Goal: Transaction & Acquisition: Purchase product/service

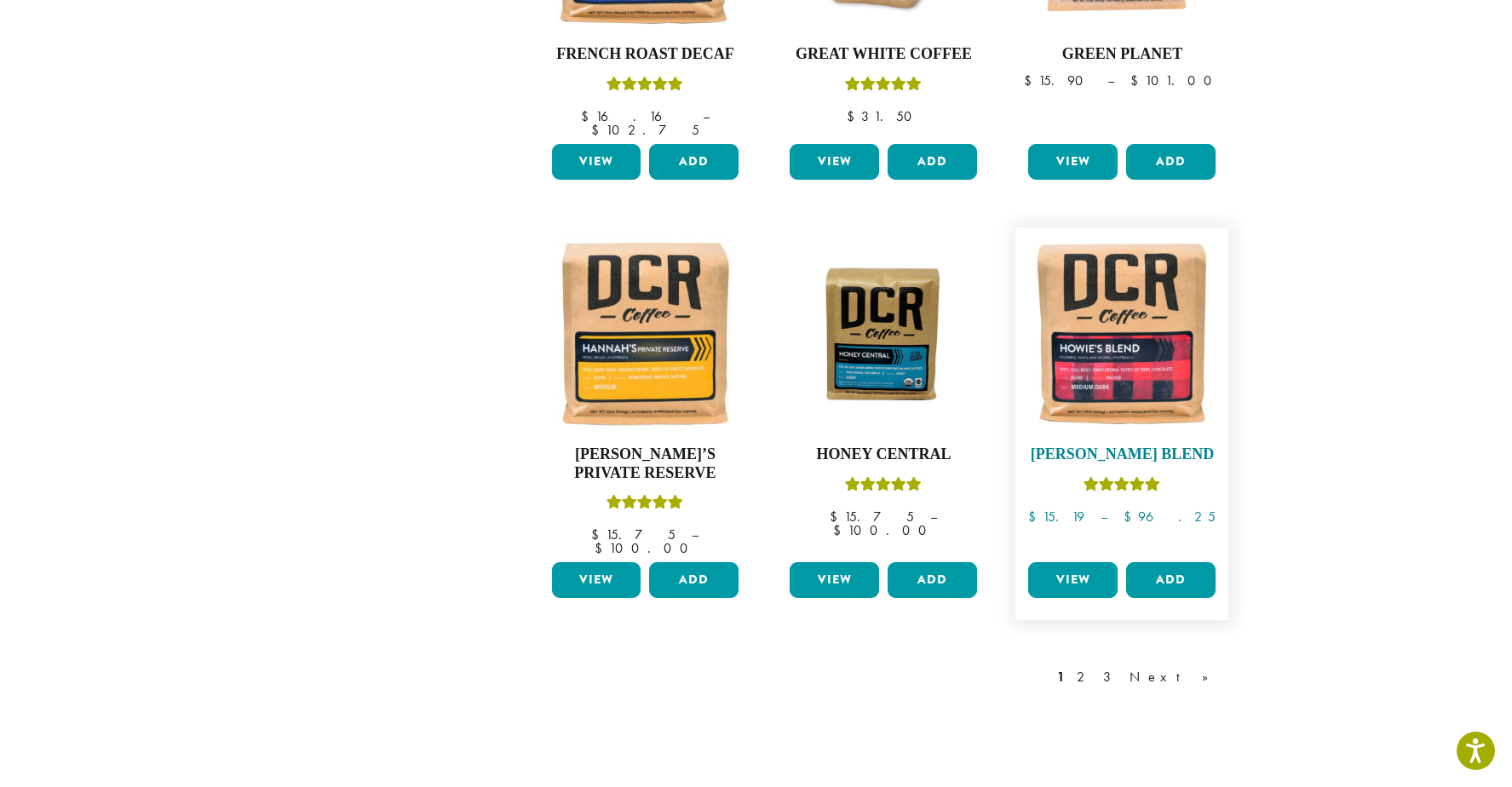
scroll to position [1249, 0]
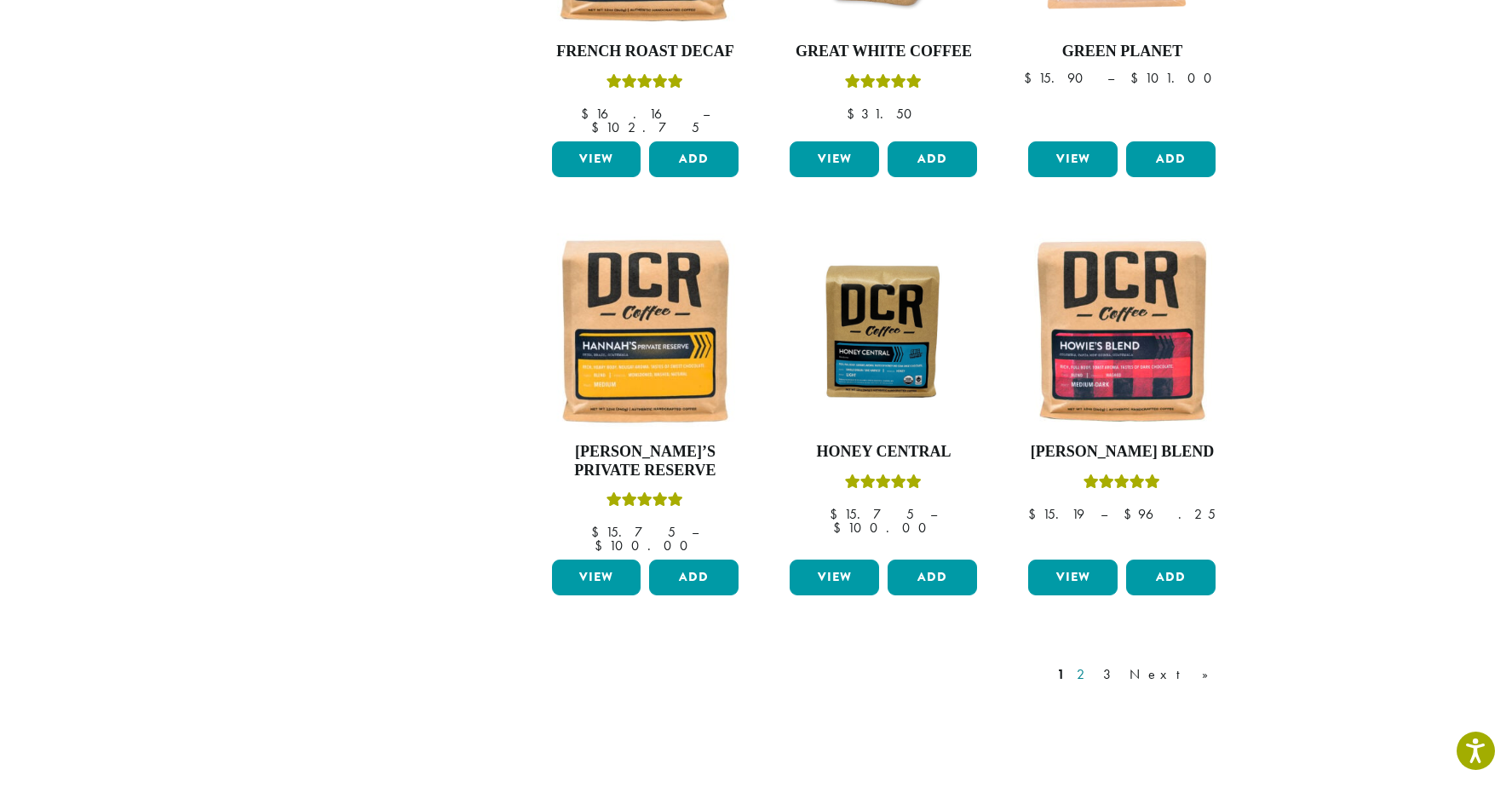
click at [1095, 664] on link "2" at bounding box center [1084, 673] width 21 height 20
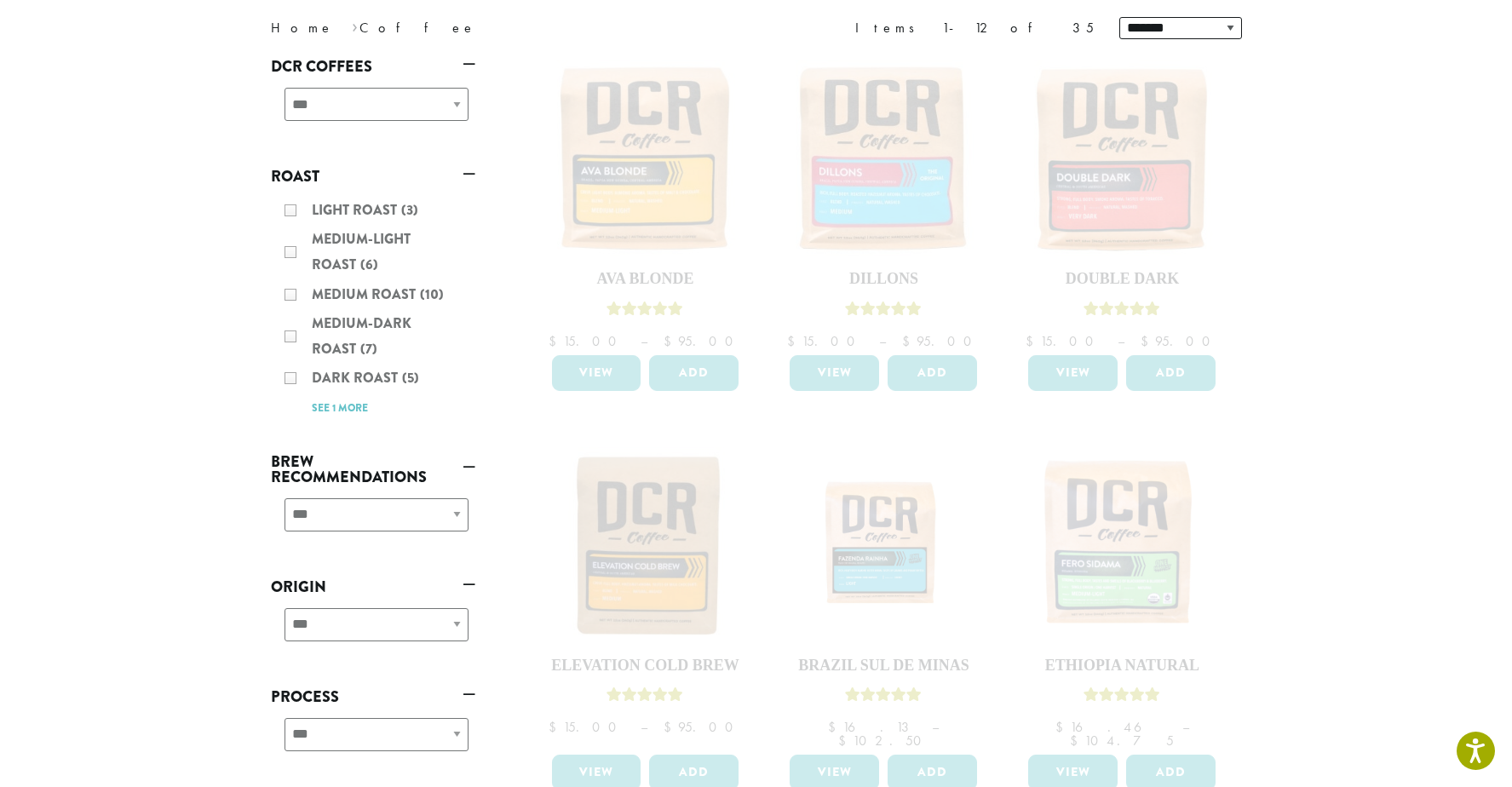
scroll to position [227, 0]
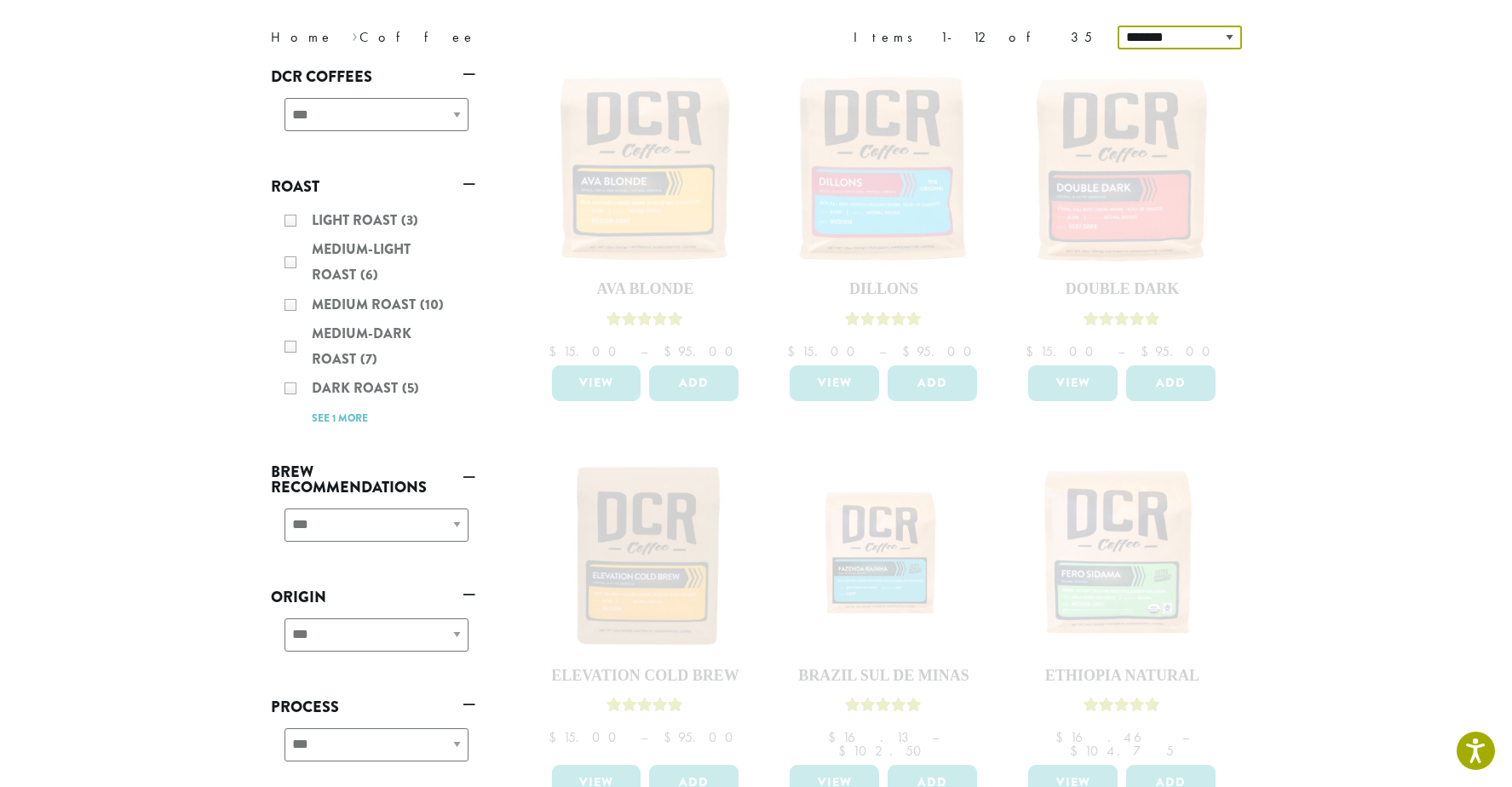
click at [1228, 37] on select "**********" at bounding box center [1179, 37] width 124 height 24
select select "*********"
click at [1119, 26] on select "**********" at bounding box center [1179, 37] width 124 height 24
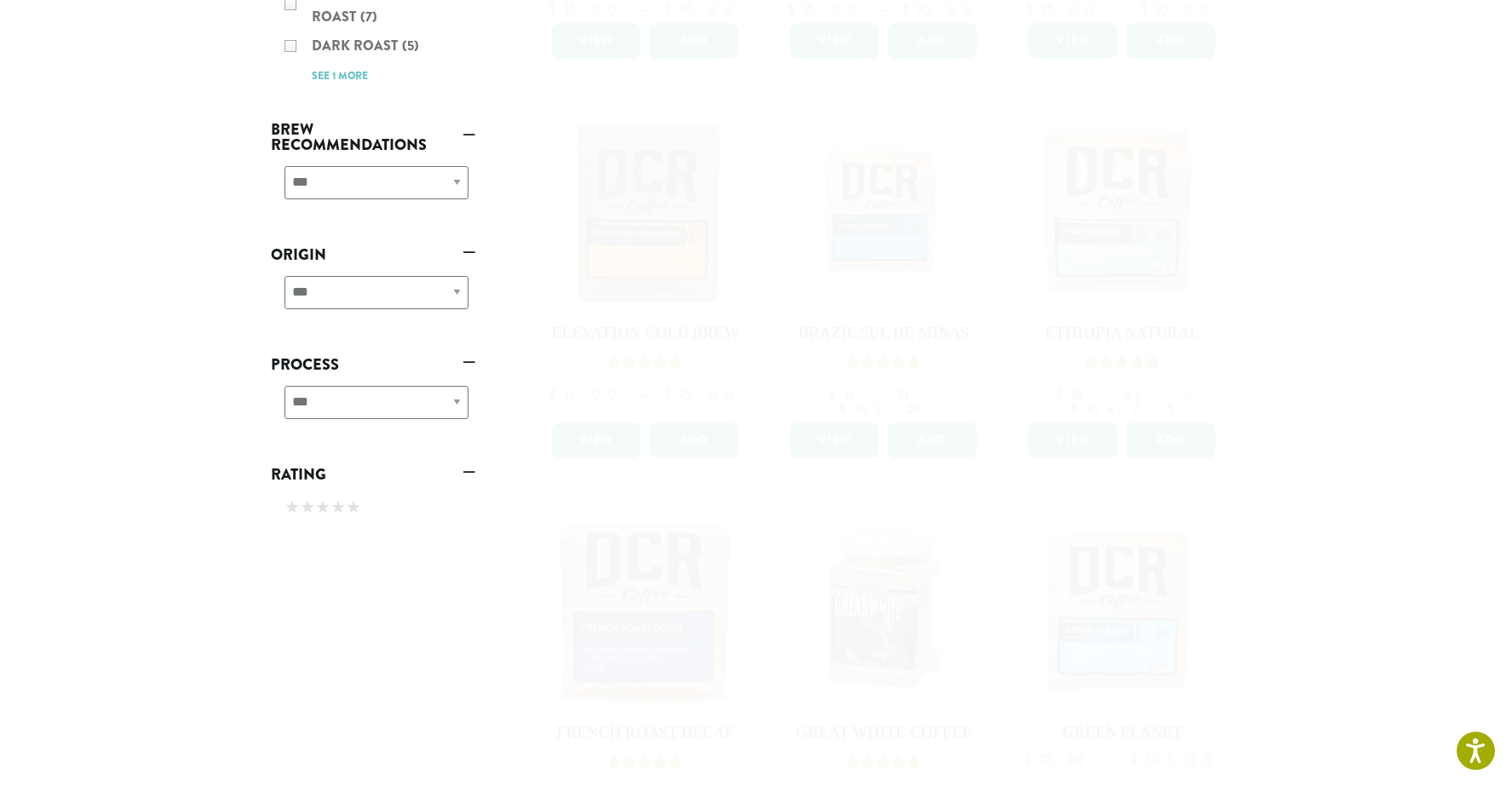
scroll to position [566, 0]
click at [457, 180] on div "**********" at bounding box center [373, 191] width 204 height 61
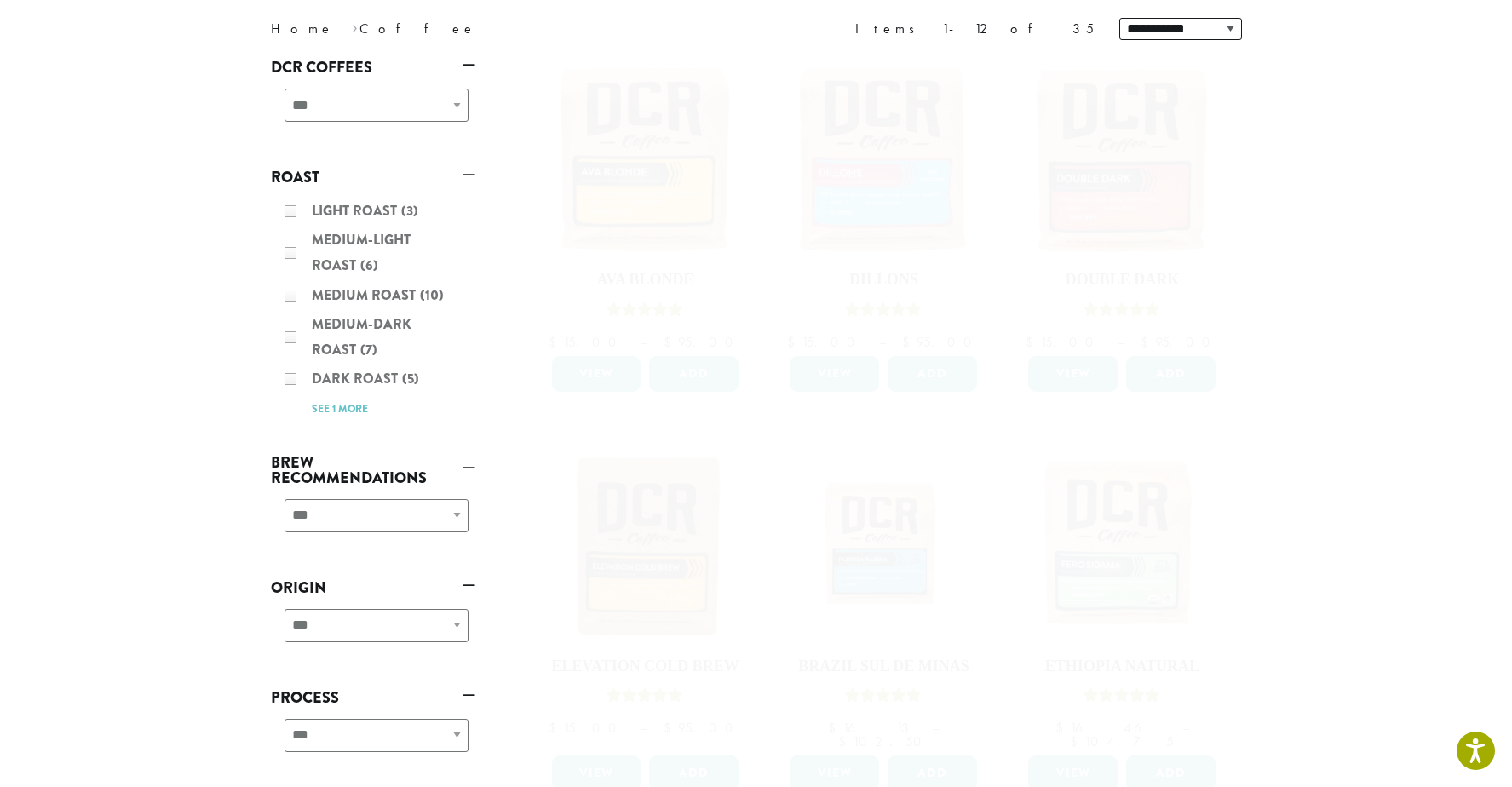
scroll to position [0, 0]
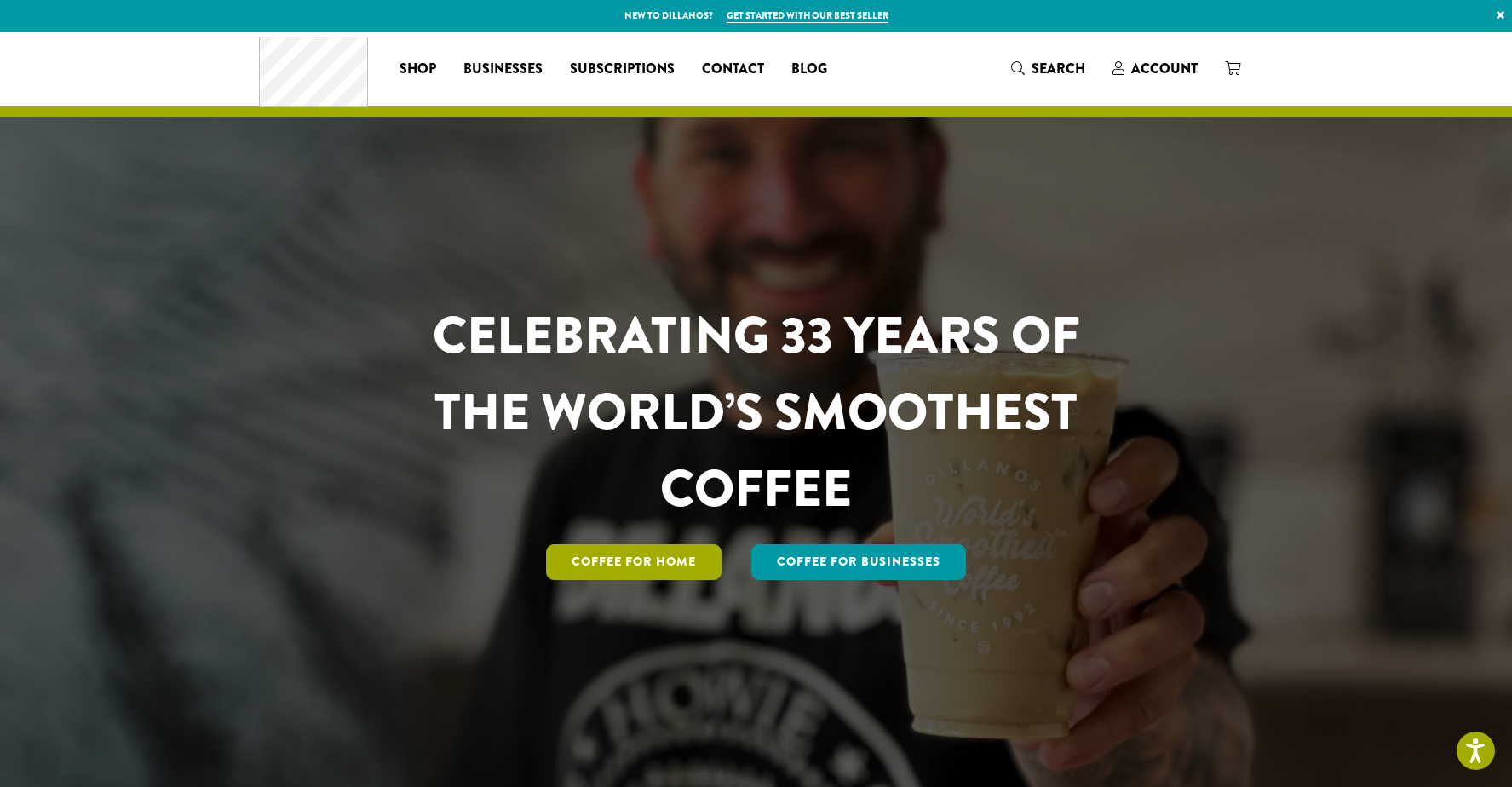
click at [648, 562] on link "Coffee for Home" at bounding box center [633, 562] width 175 height 36
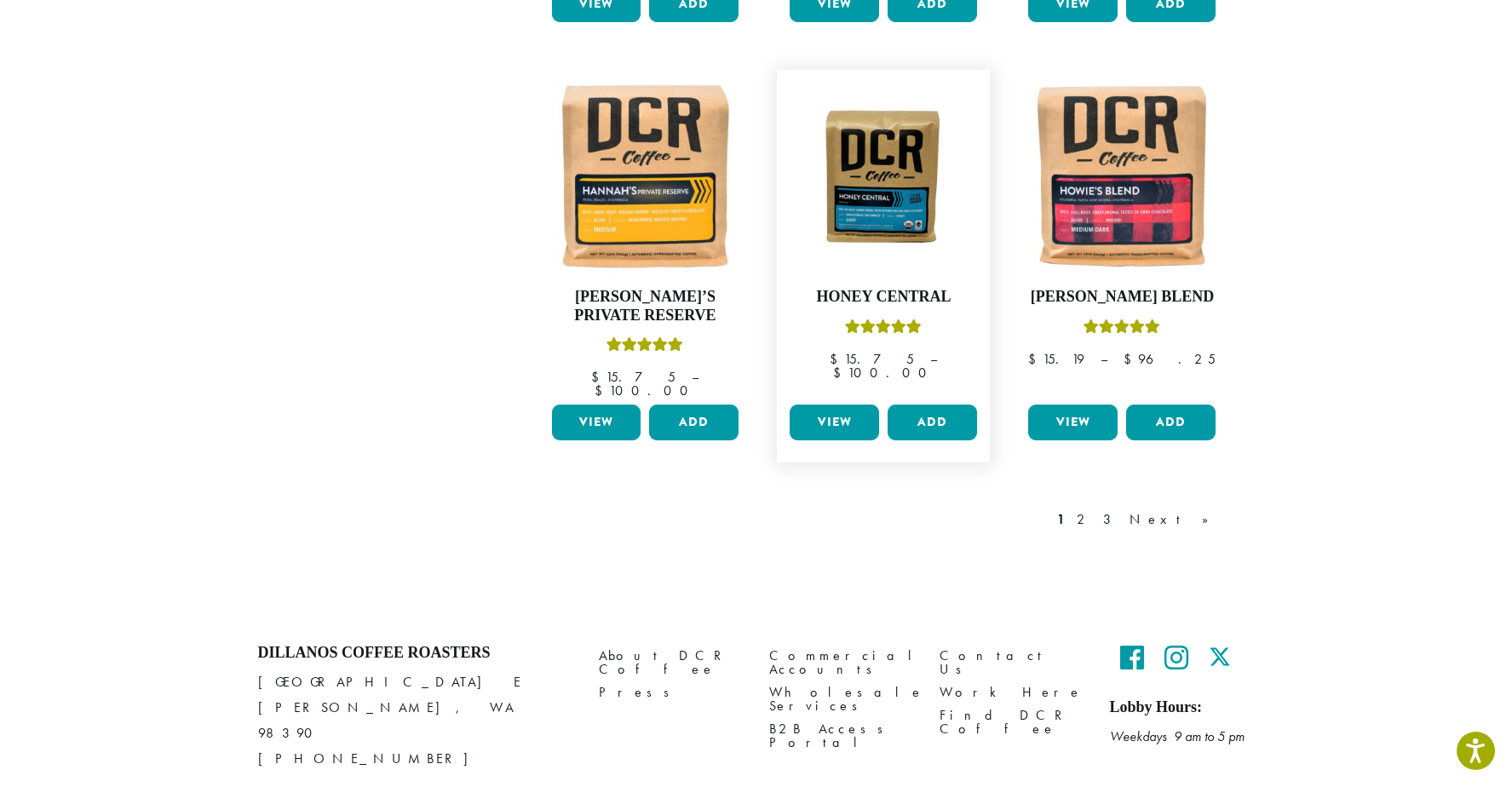
scroll to position [1411, 0]
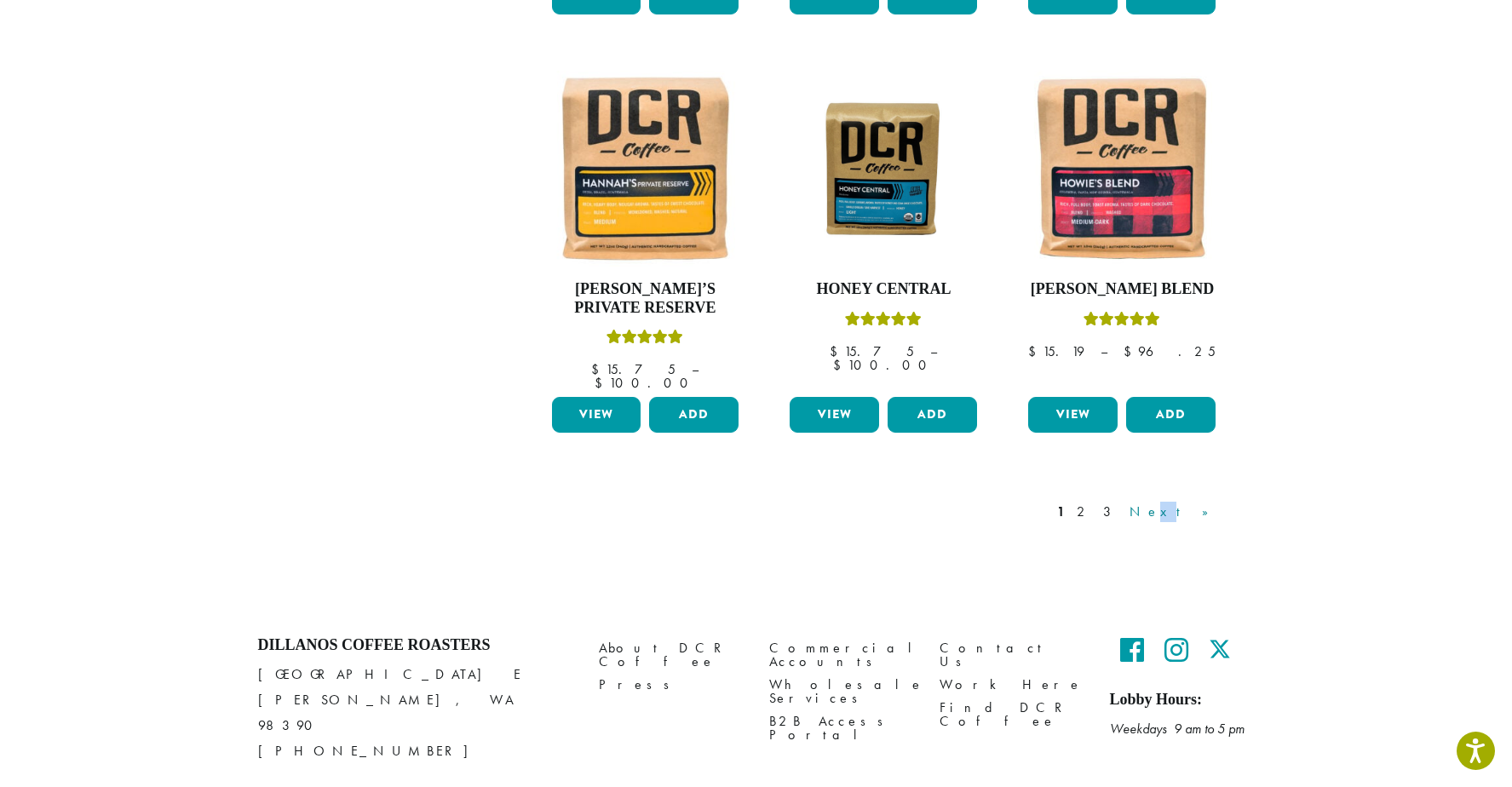
click at [1205, 502] on link "Next »" at bounding box center [1175, 511] width 98 height 20
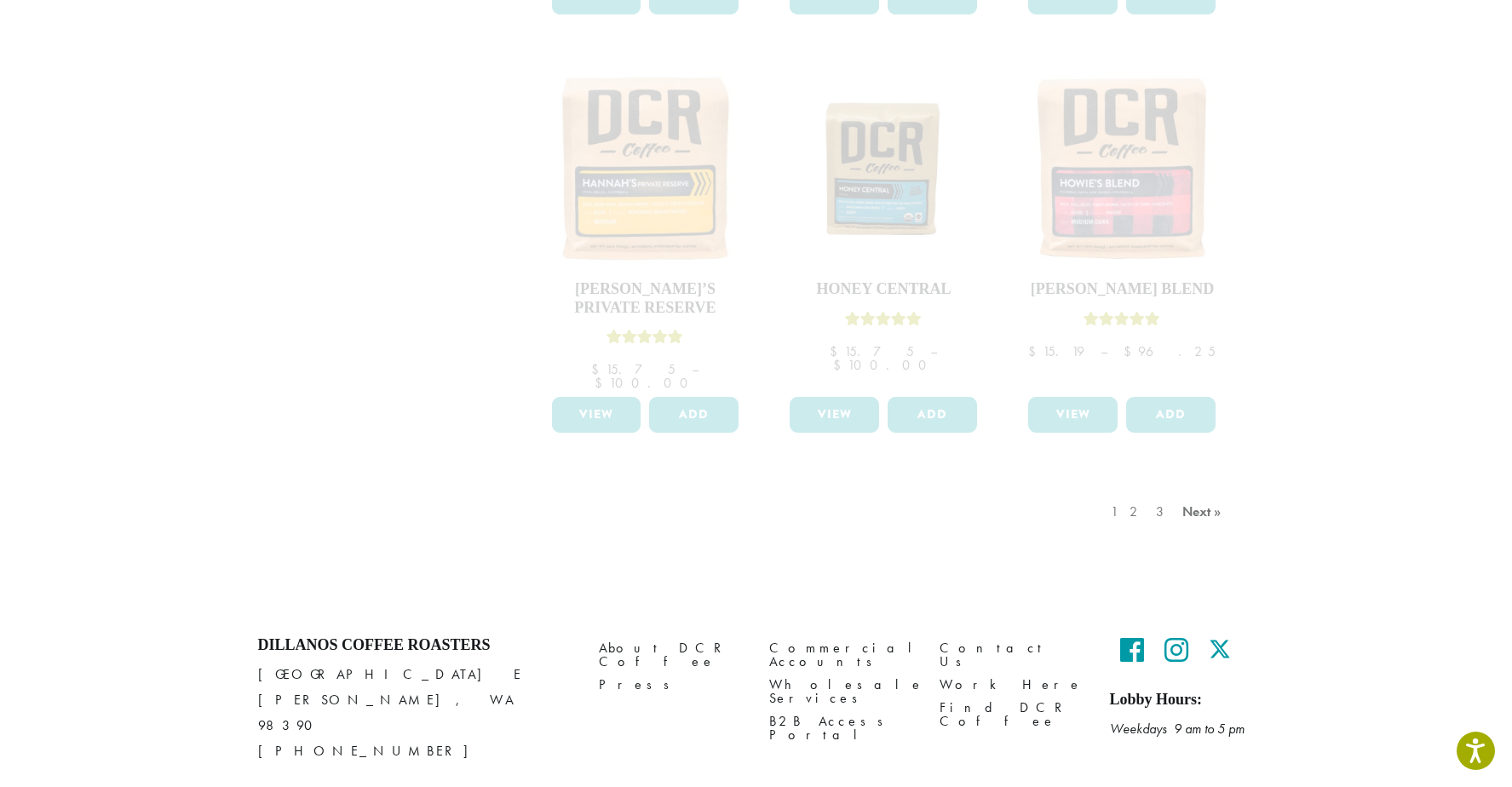
click at [1195, 489] on div "1 2 3 Next »" at bounding box center [1168, 528] width 122 height 80
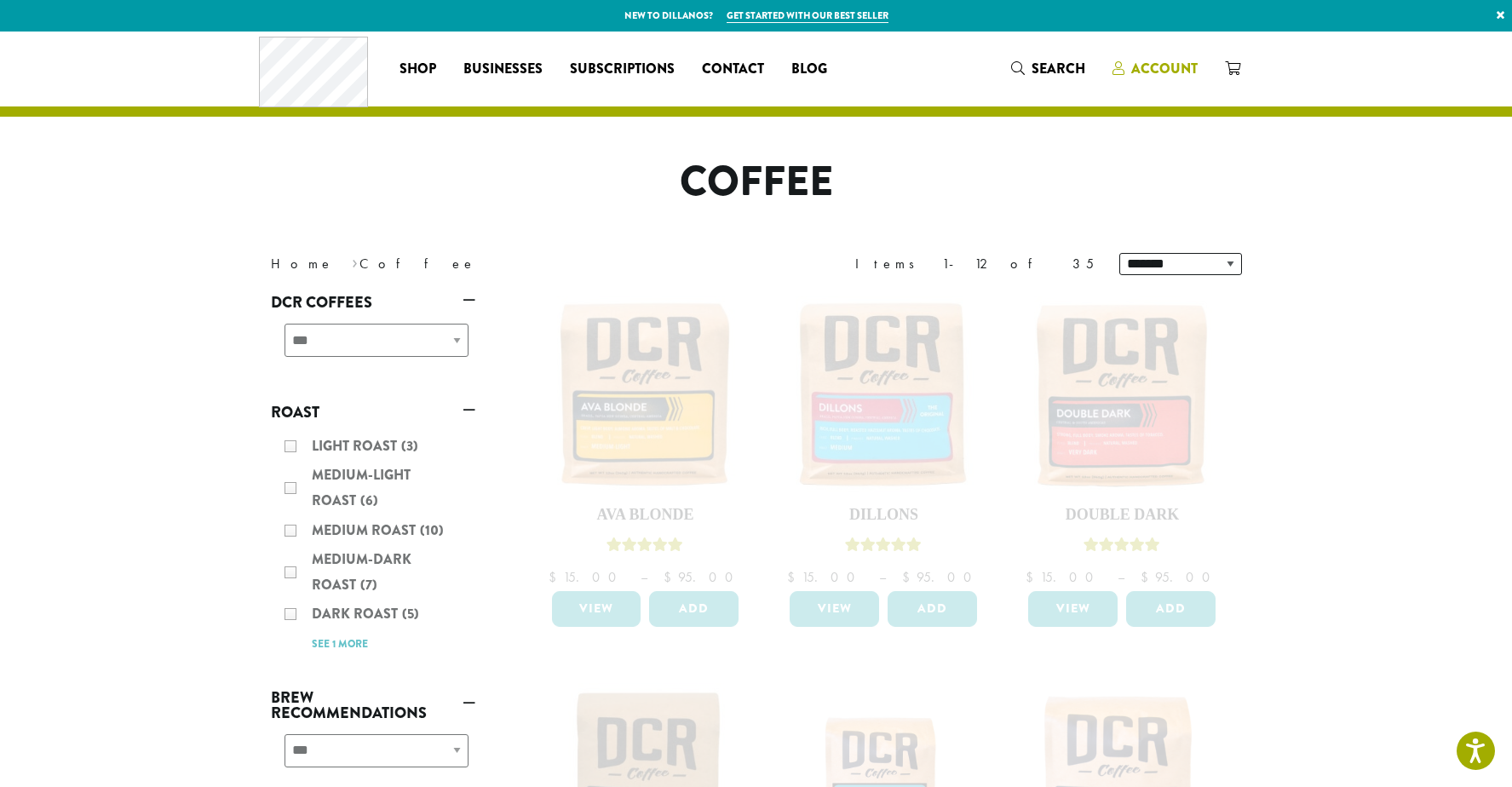
click at [1167, 65] on span "Account" at bounding box center [1163, 69] width 66 height 19
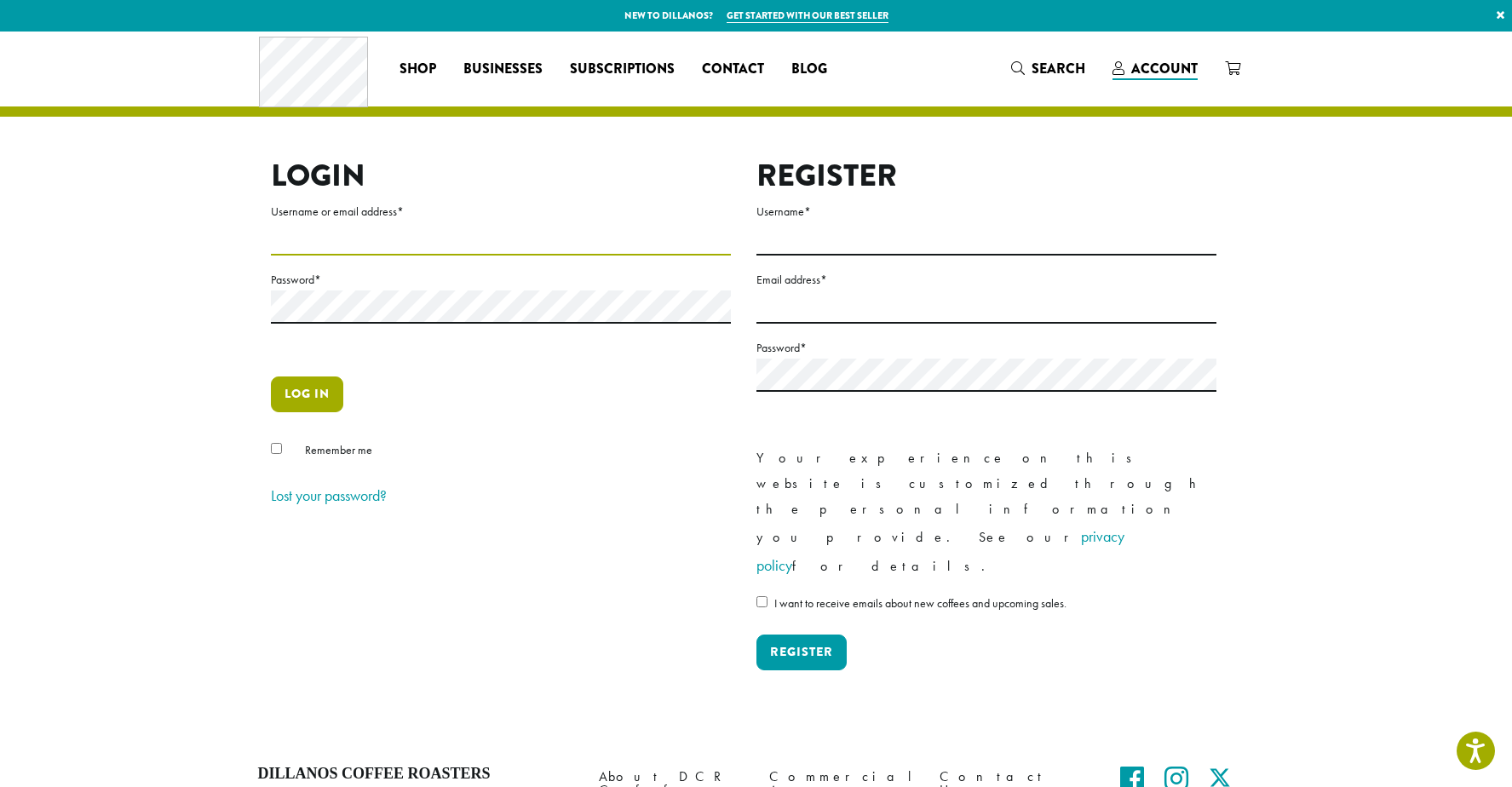
type input "**********"
click at [299, 395] on button "Log in" at bounding box center [307, 394] width 72 height 36
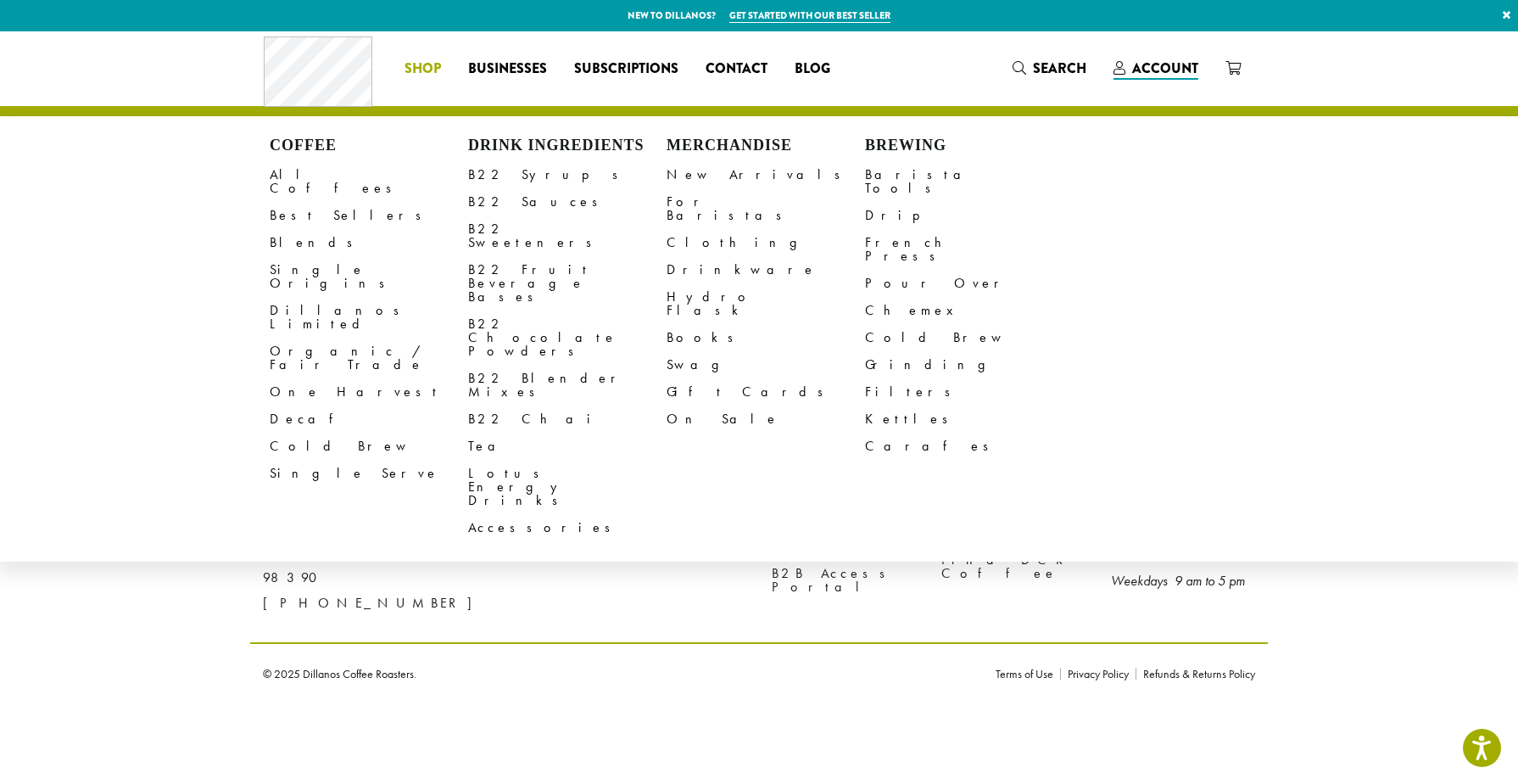
click at [424, 66] on span "Shop" at bounding box center [423, 69] width 37 height 21
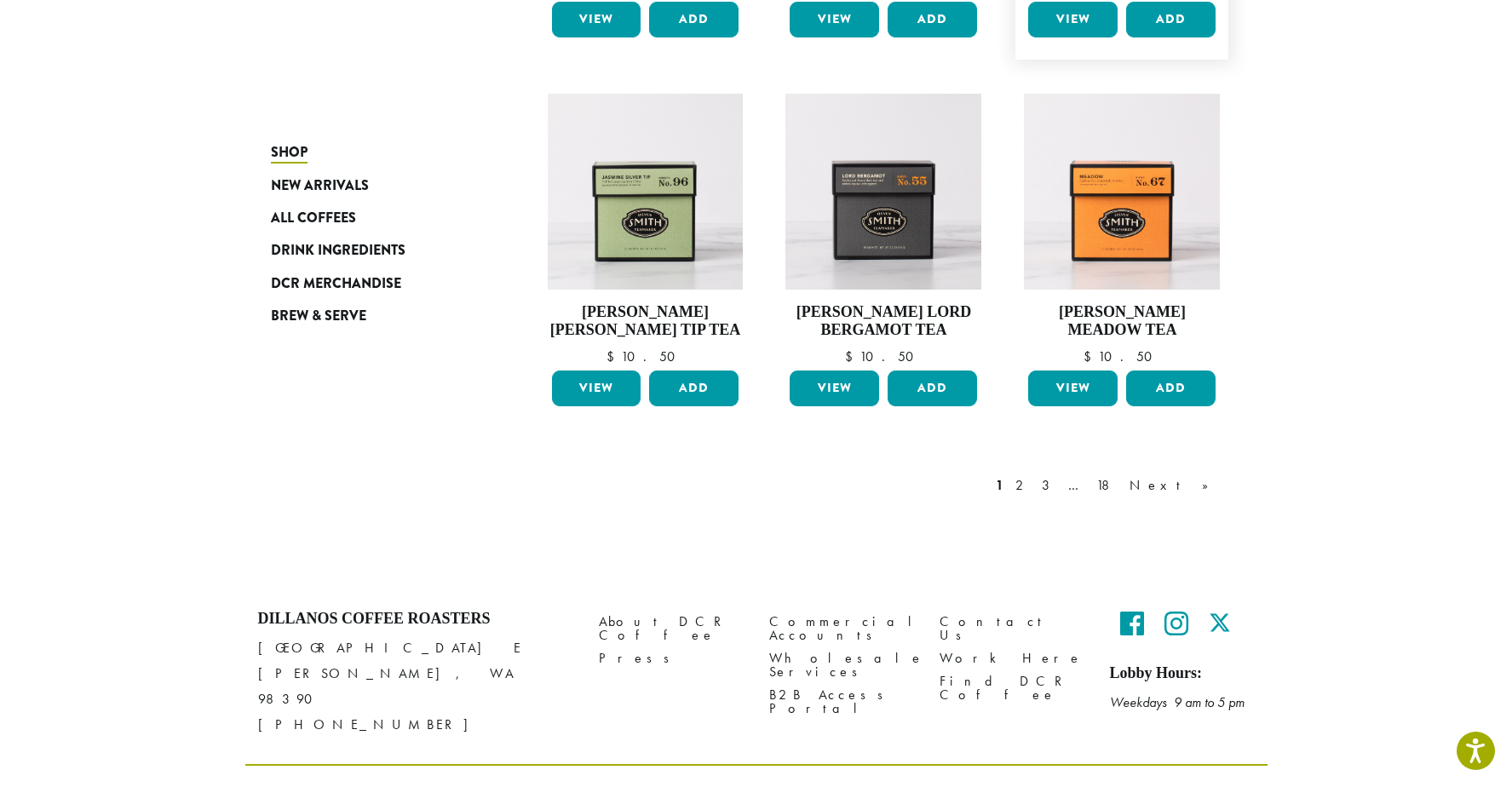
scroll to position [1324, 0]
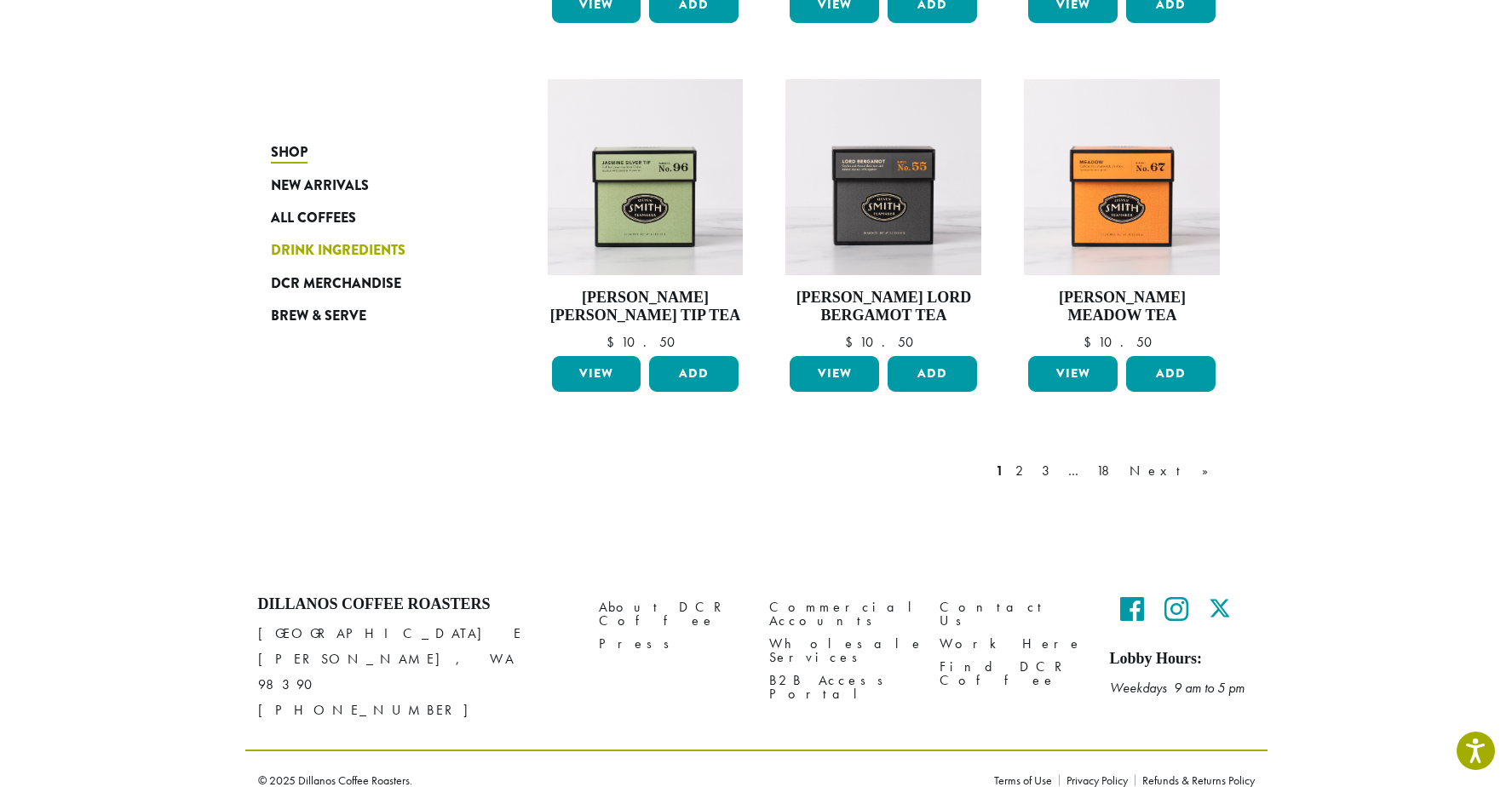
click at [369, 246] on span "Drink Ingredients" at bounding box center [338, 251] width 135 height 21
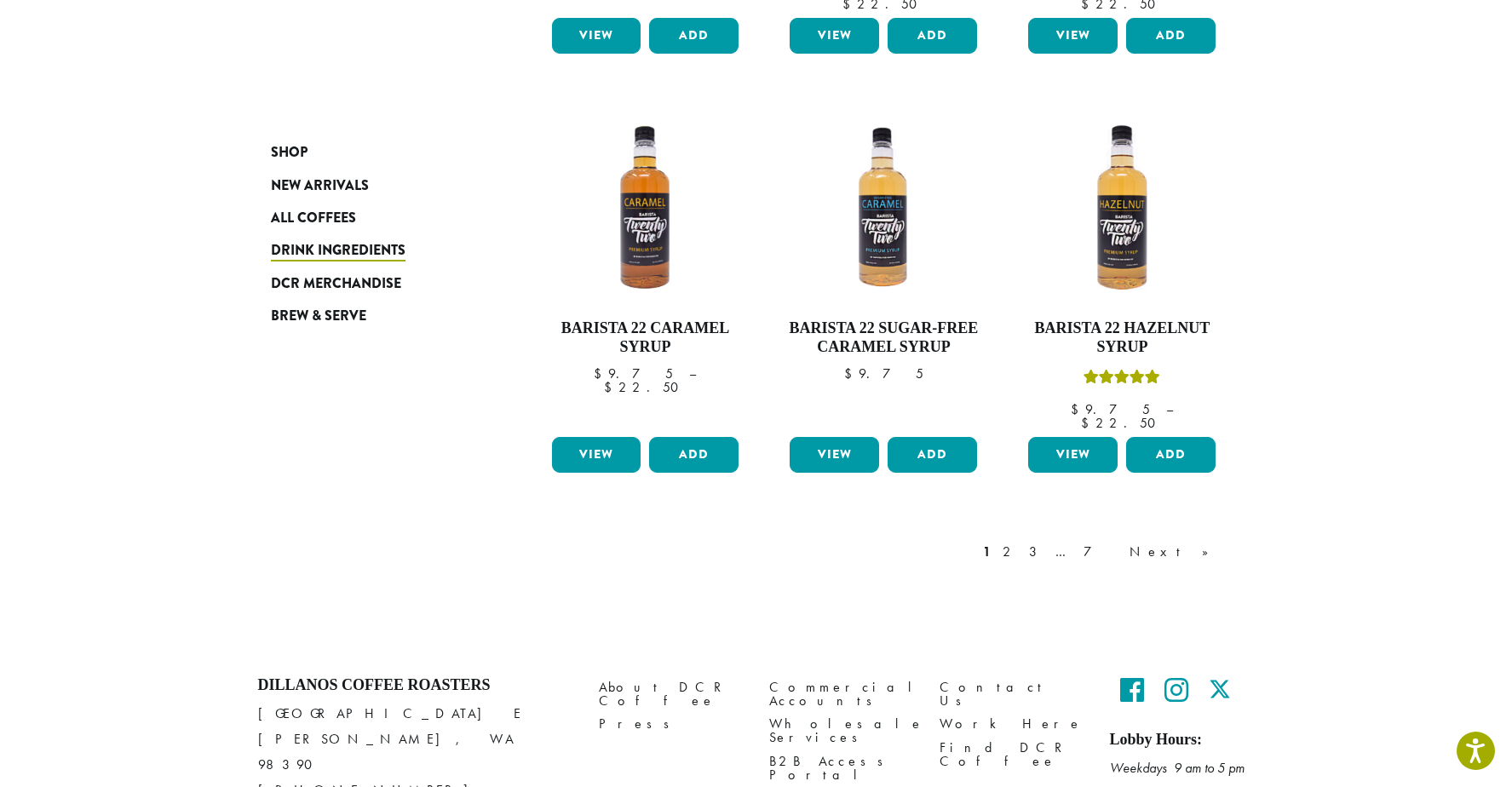
scroll to position [1362, 0]
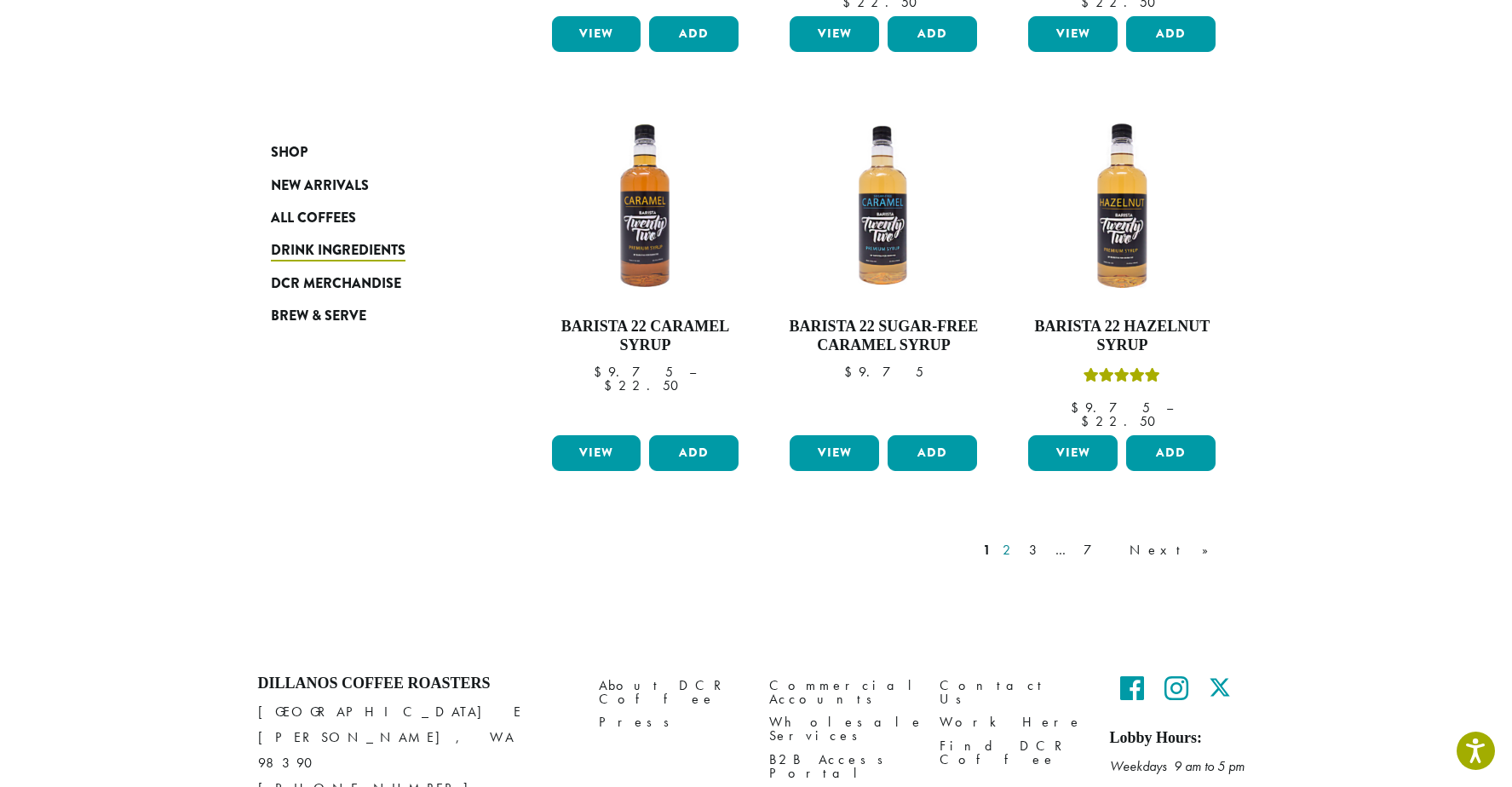
click at [1021, 540] on link "2" at bounding box center [1009, 549] width 21 height 20
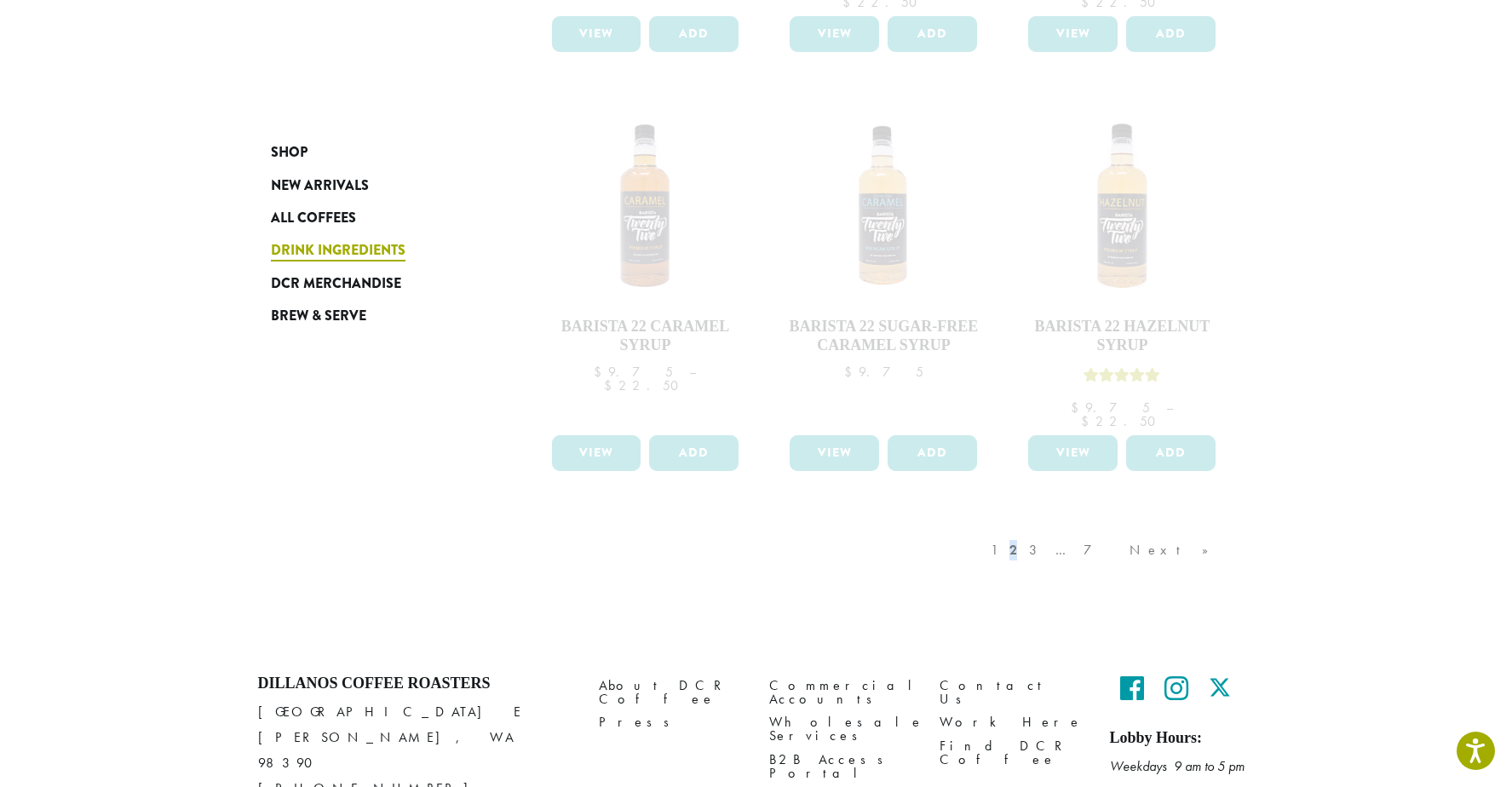
click at [360, 251] on span "Drink Ingredients" at bounding box center [338, 251] width 135 height 21
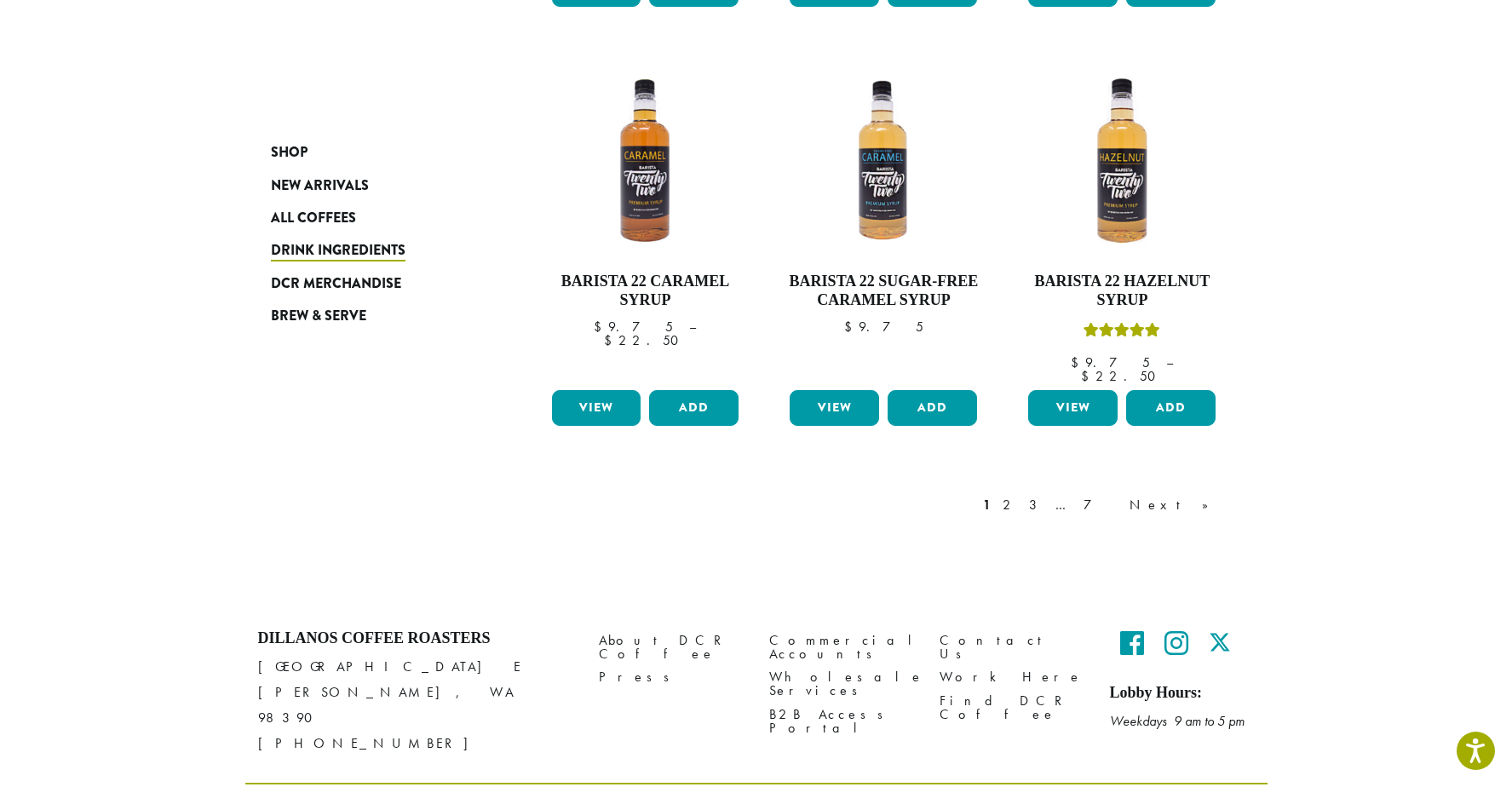
scroll to position [1414, 0]
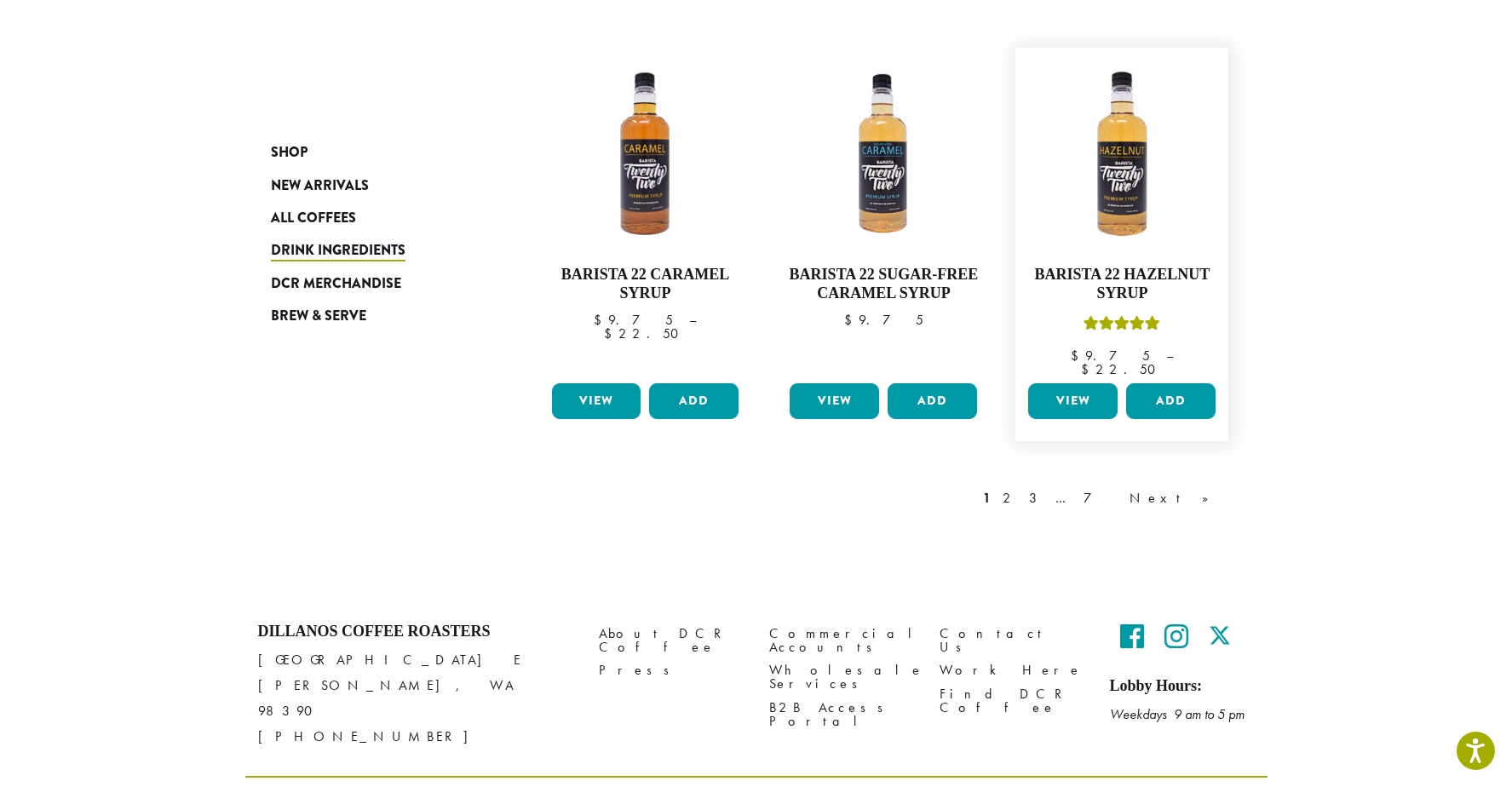
click at [1067, 383] on link "View" at bounding box center [1073, 401] width 90 height 36
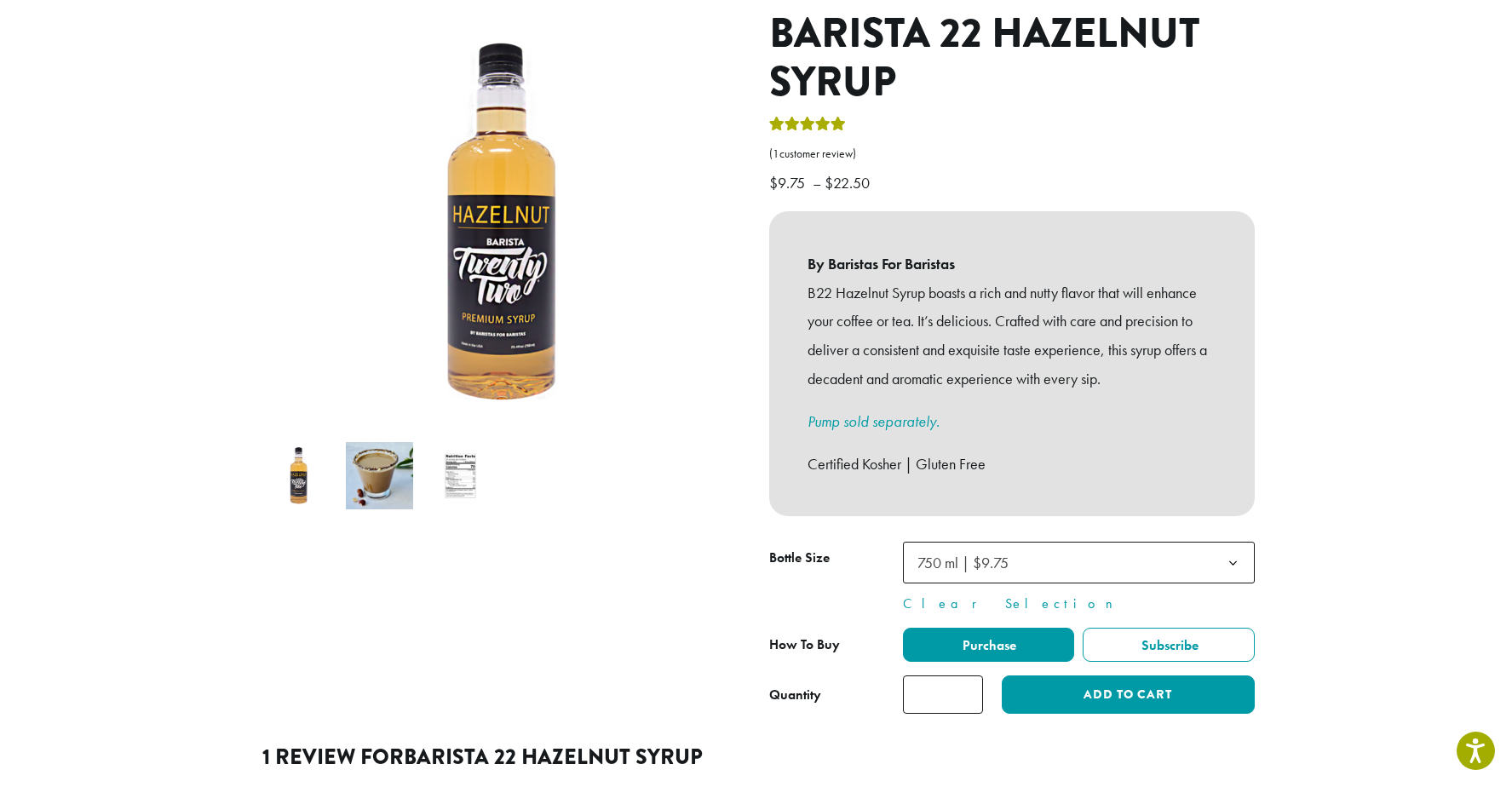
scroll to position [227, 0]
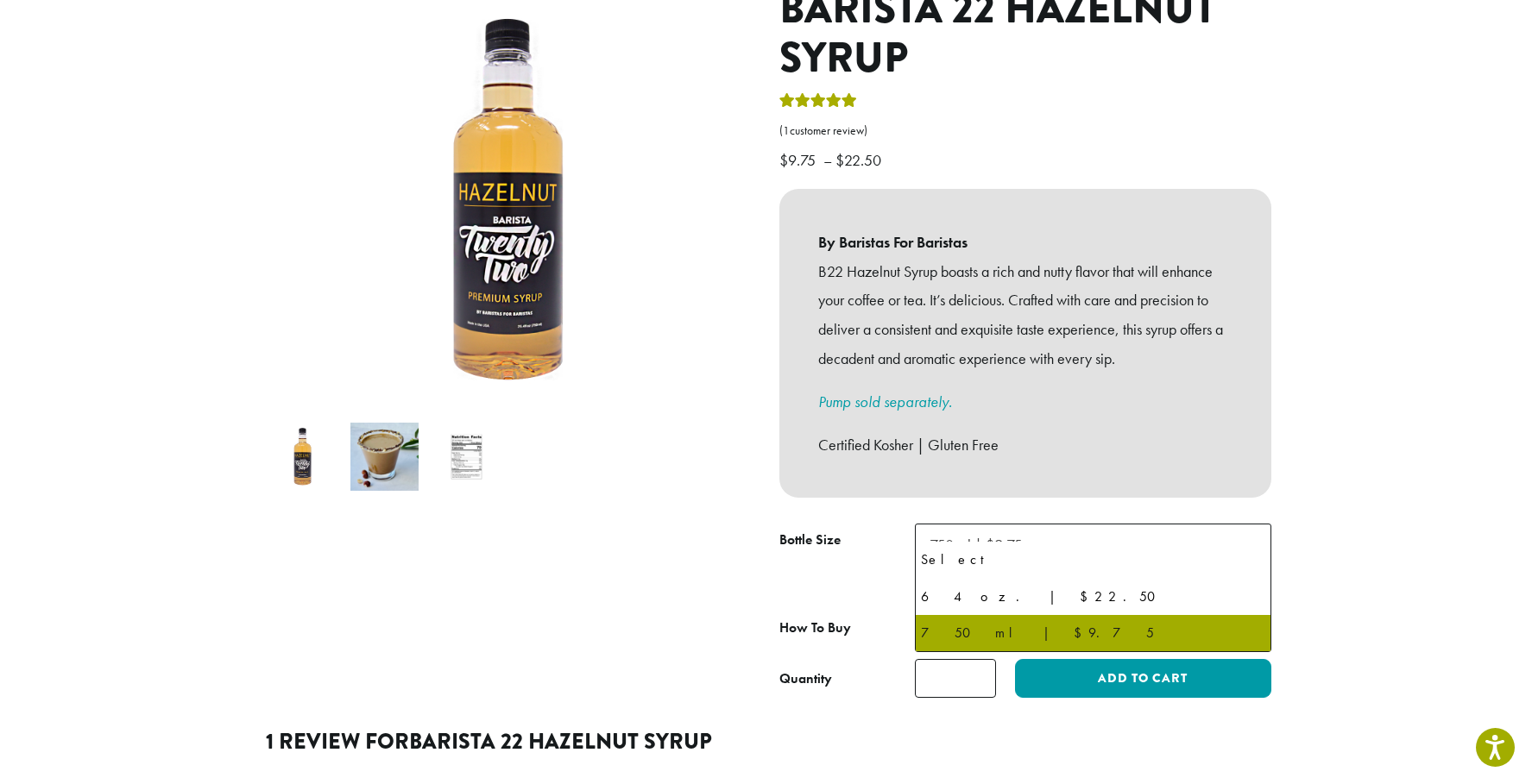
click at [1250, 526] on b at bounding box center [1248, 545] width 42 height 42
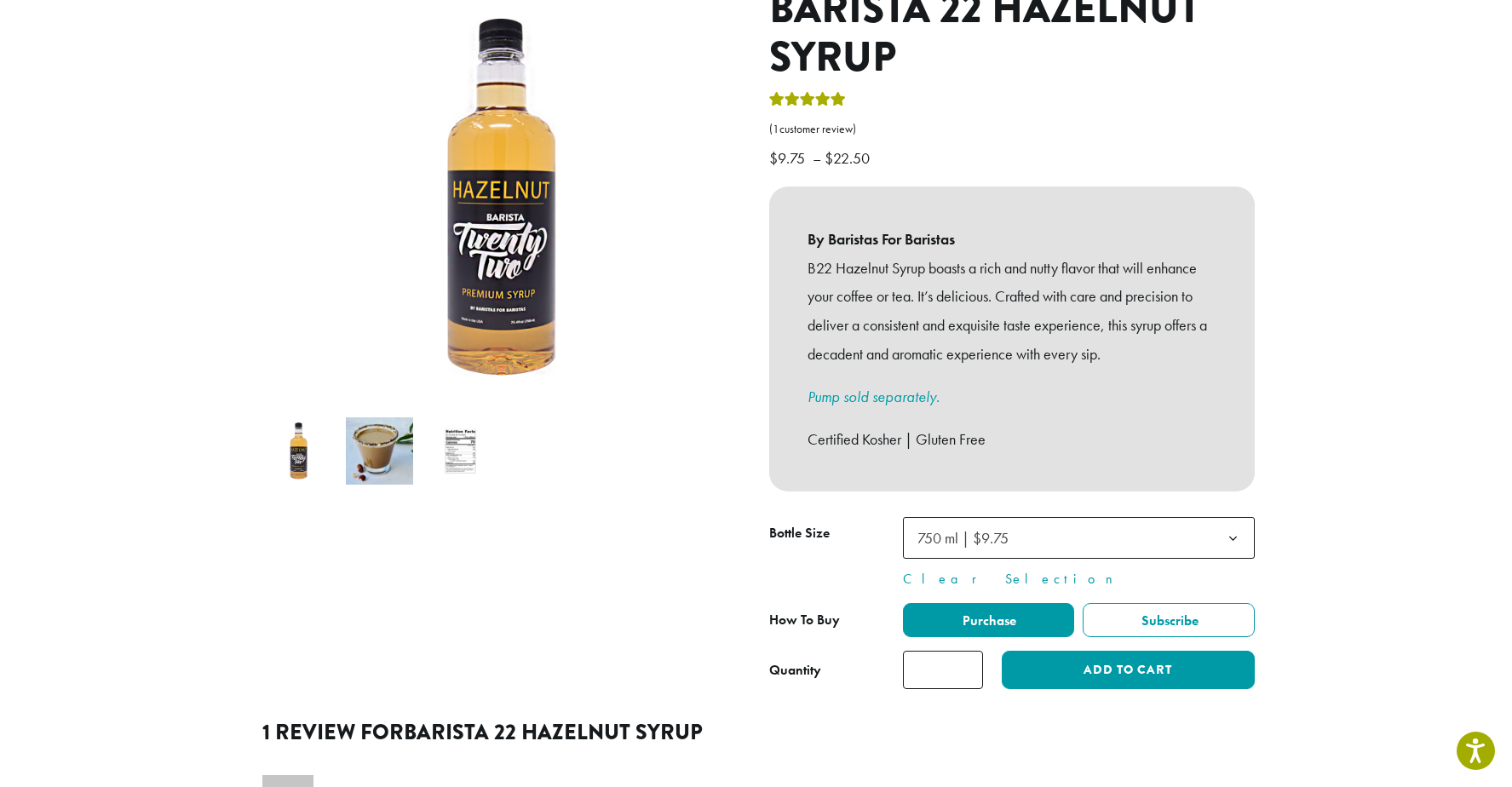
click at [382, 428] on img at bounding box center [380, 451] width 67 height 67
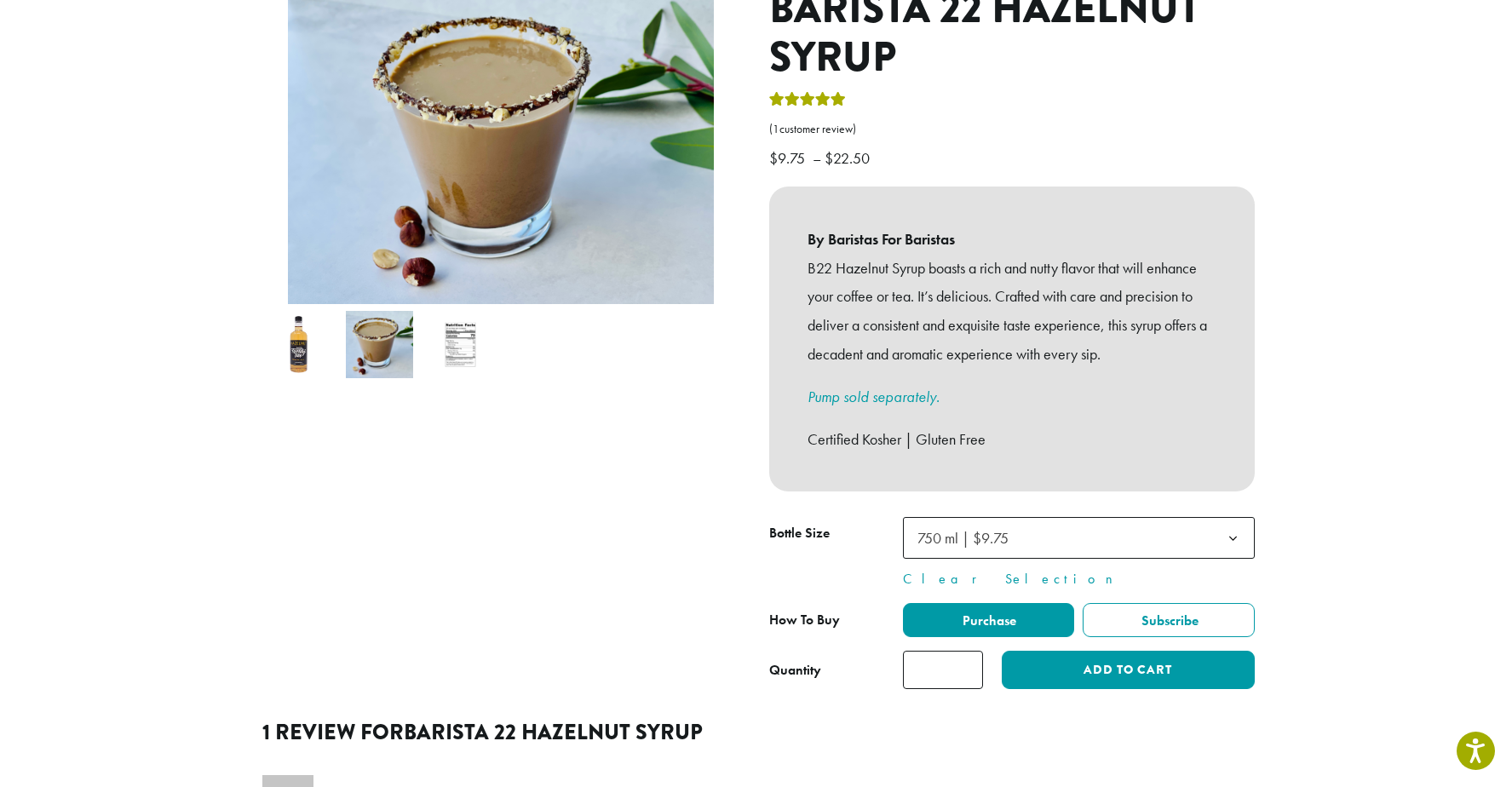
click at [468, 321] on img at bounding box center [461, 344] width 67 height 67
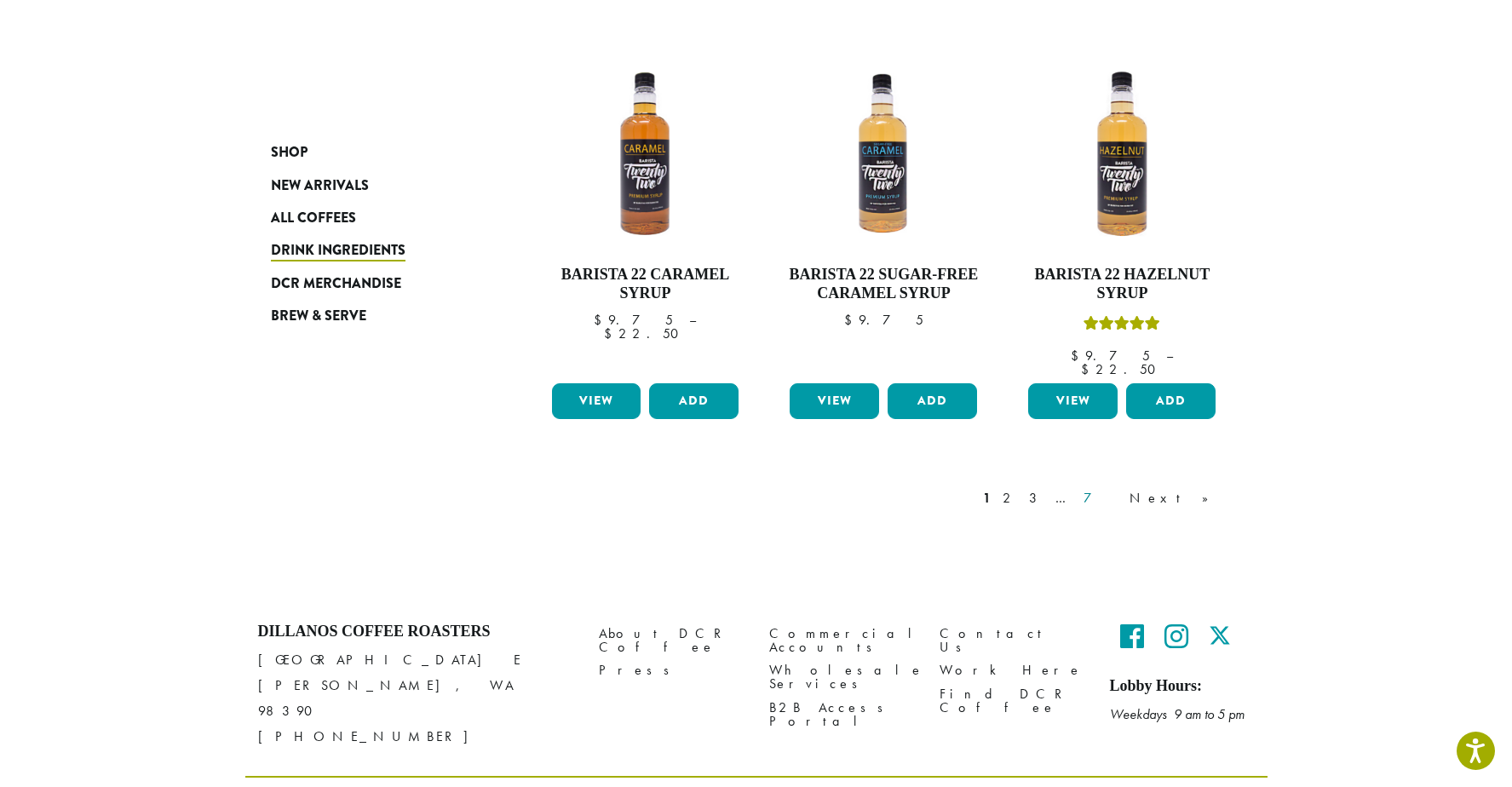
click at [1121, 488] on link "7" at bounding box center [1100, 497] width 41 height 20
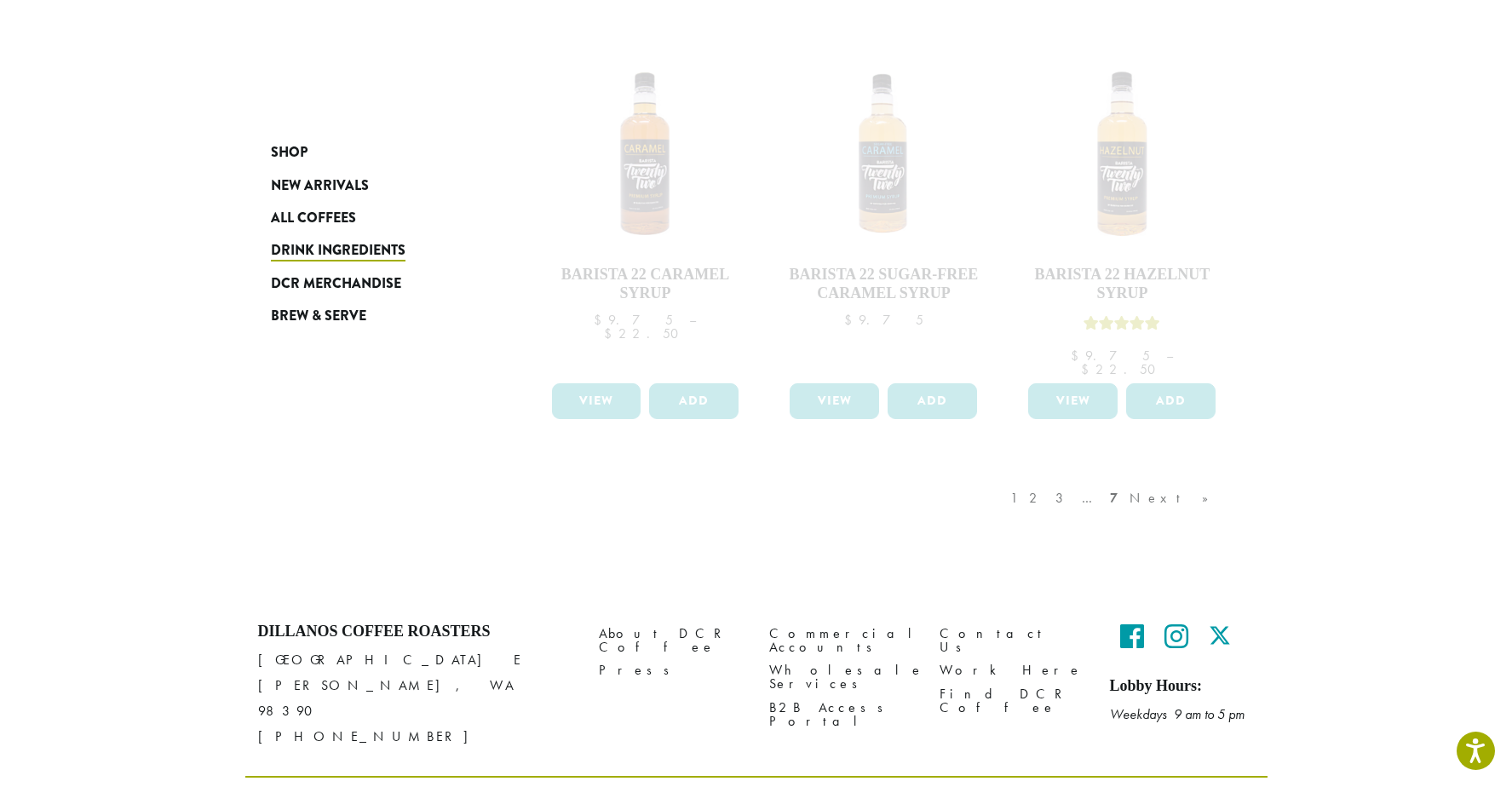
click at [1091, 475] on div "1 2 3 … 7 Next »" at bounding box center [1117, 515] width 222 height 80
